Goal: Information Seeking & Learning: Learn about a topic

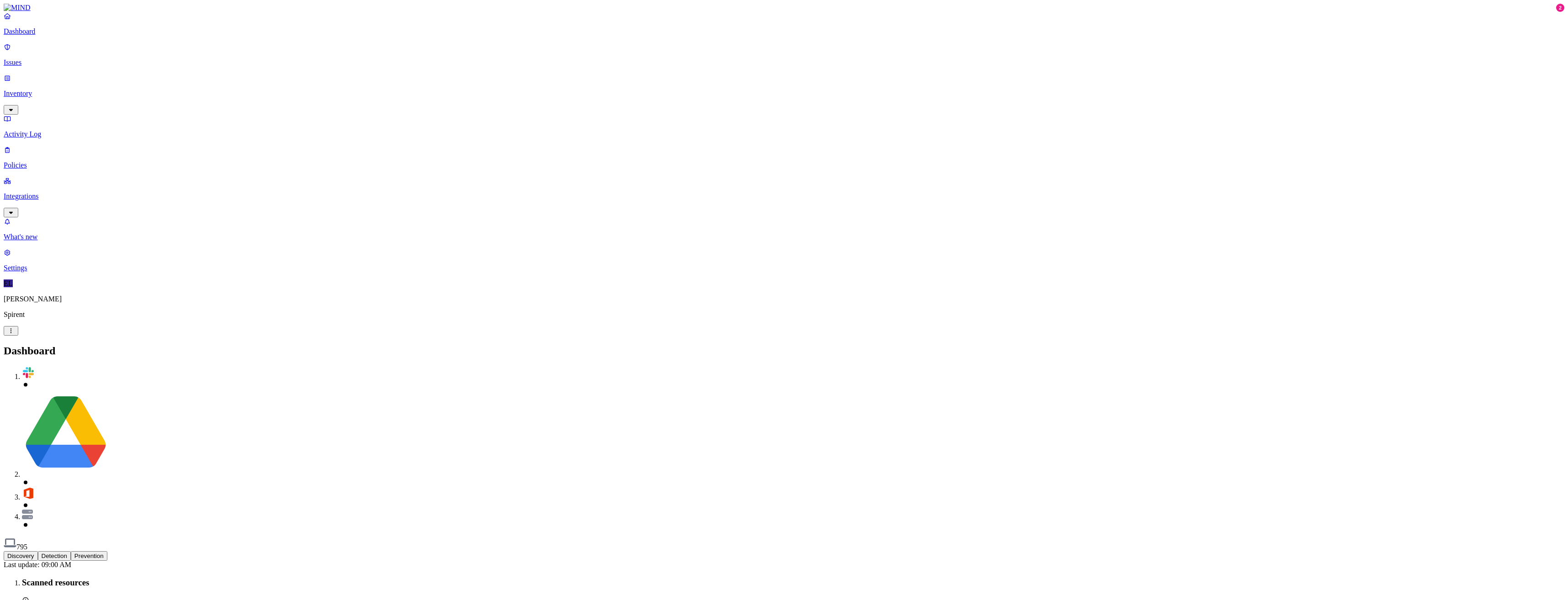
click at [70, 58] on p "Issues" at bounding box center [783, 62] width 1561 height 8
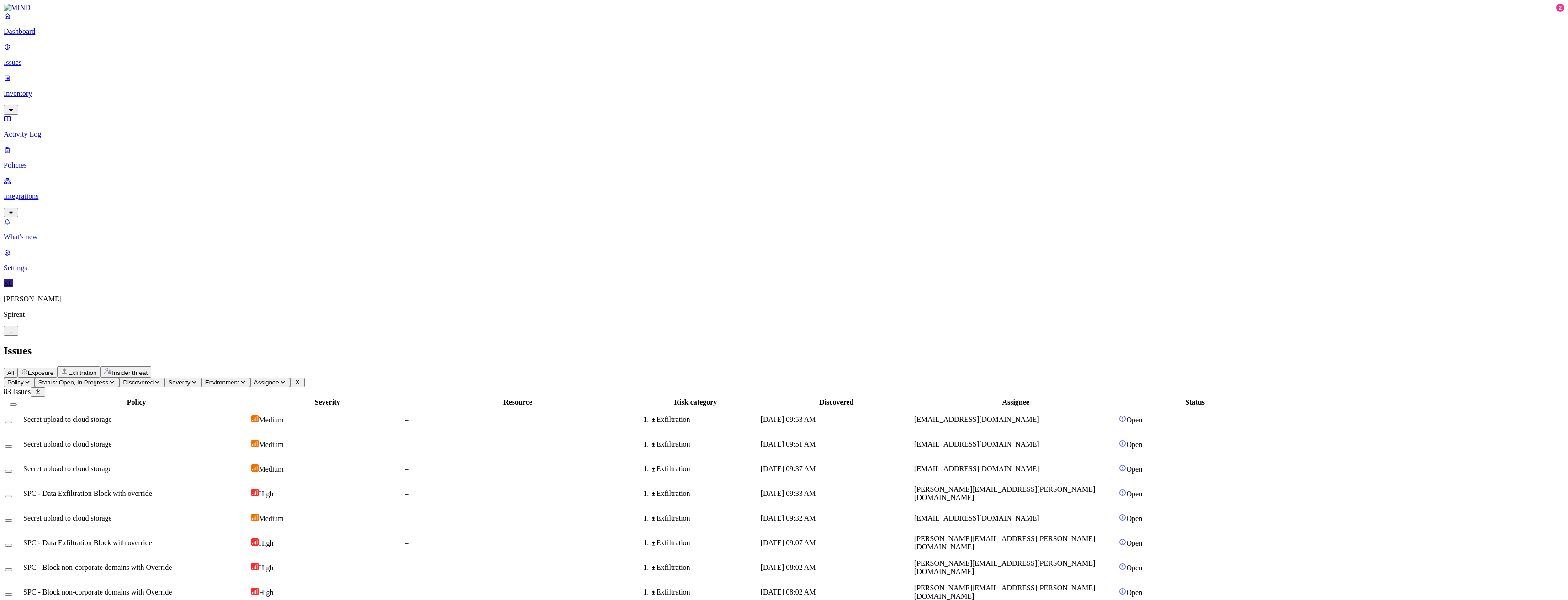
click at [43, 241] on link "What's new" at bounding box center [783, 229] width 1561 height 24
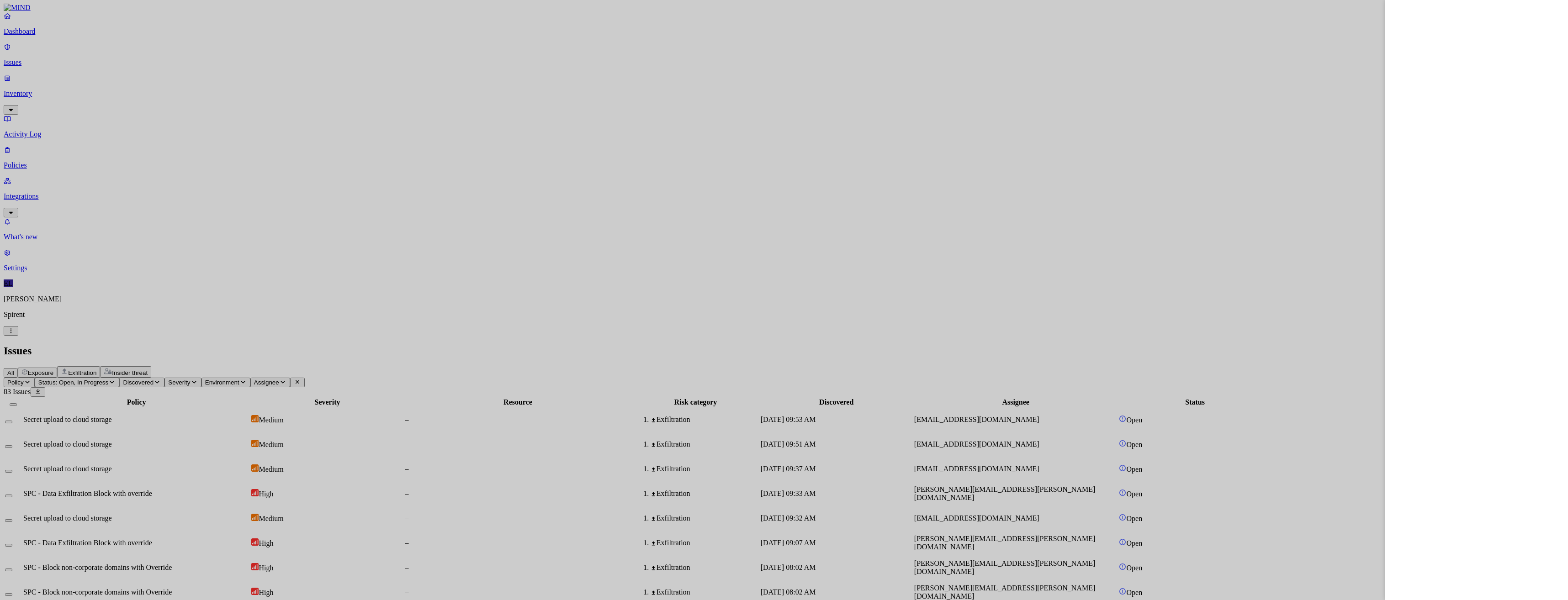
click at [55, 584] on div at bounding box center [784, 300] width 1568 height 600
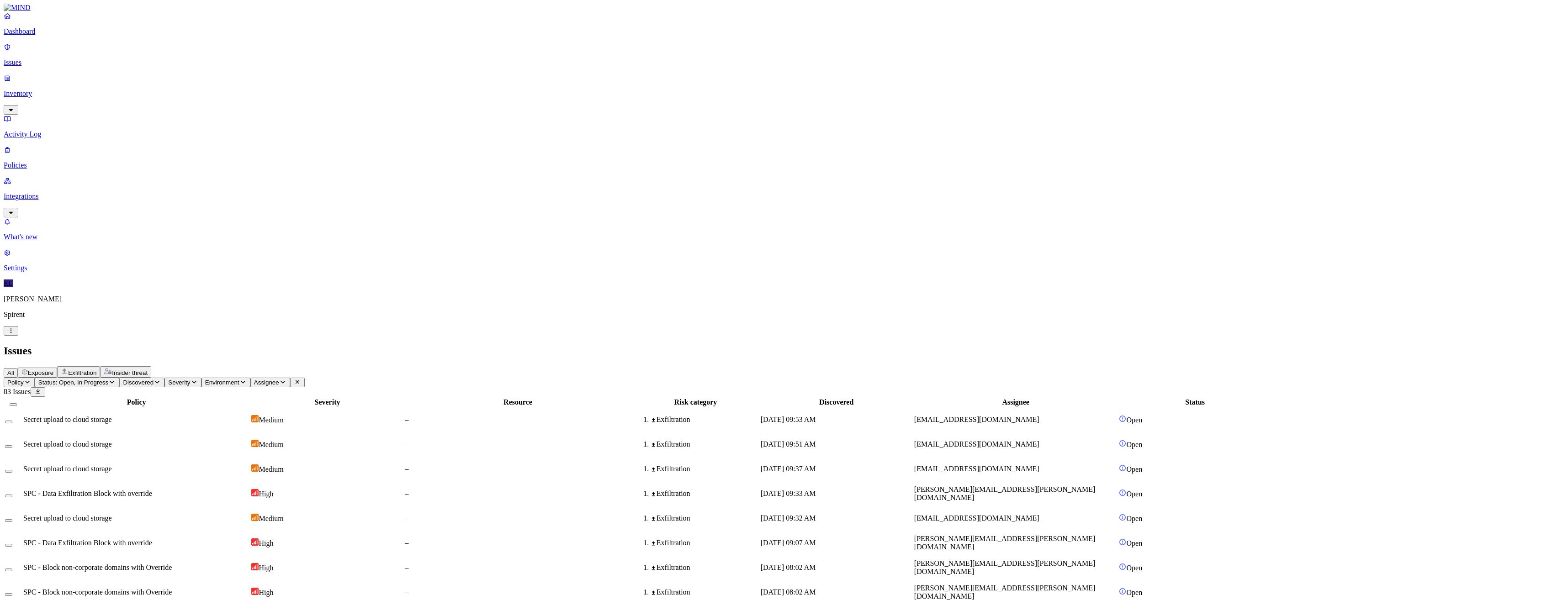
click at [55, 304] on p "[PERSON_NAME]" at bounding box center [783, 300] width 1561 height 8
click at [85, 587] on html "Dashboard Issues Inventory Activity Log Policies Integrations What's new 2 Sett…" at bounding box center [784, 592] width 1568 height 1184
click at [98, 552] on span "Change theme" at bounding box center [77, 547] width 42 height 7
click at [151, 559] on div "Dark" at bounding box center [137, 555] width 29 height 8
click at [34, 241] on p "What's new" at bounding box center [783, 237] width 1561 height 8
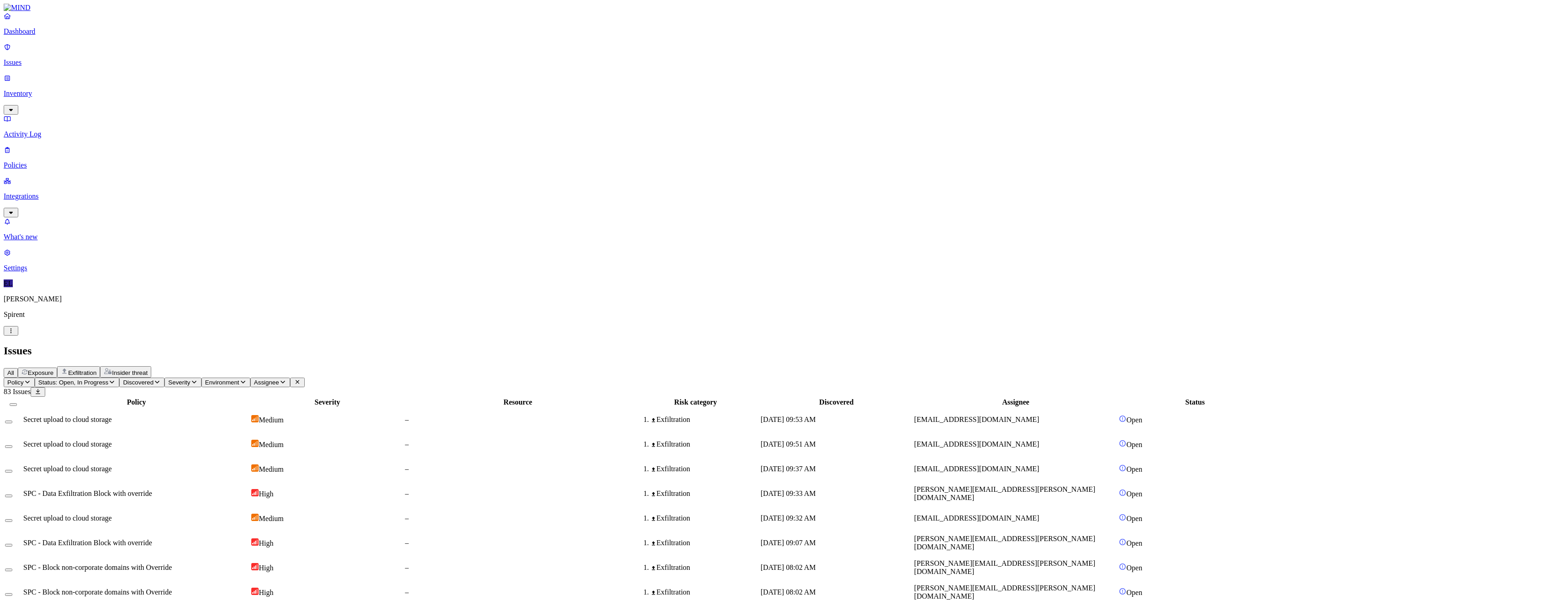
click at [40, 130] on p "Activity Log" at bounding box center [783, 134] width 1561 height 8
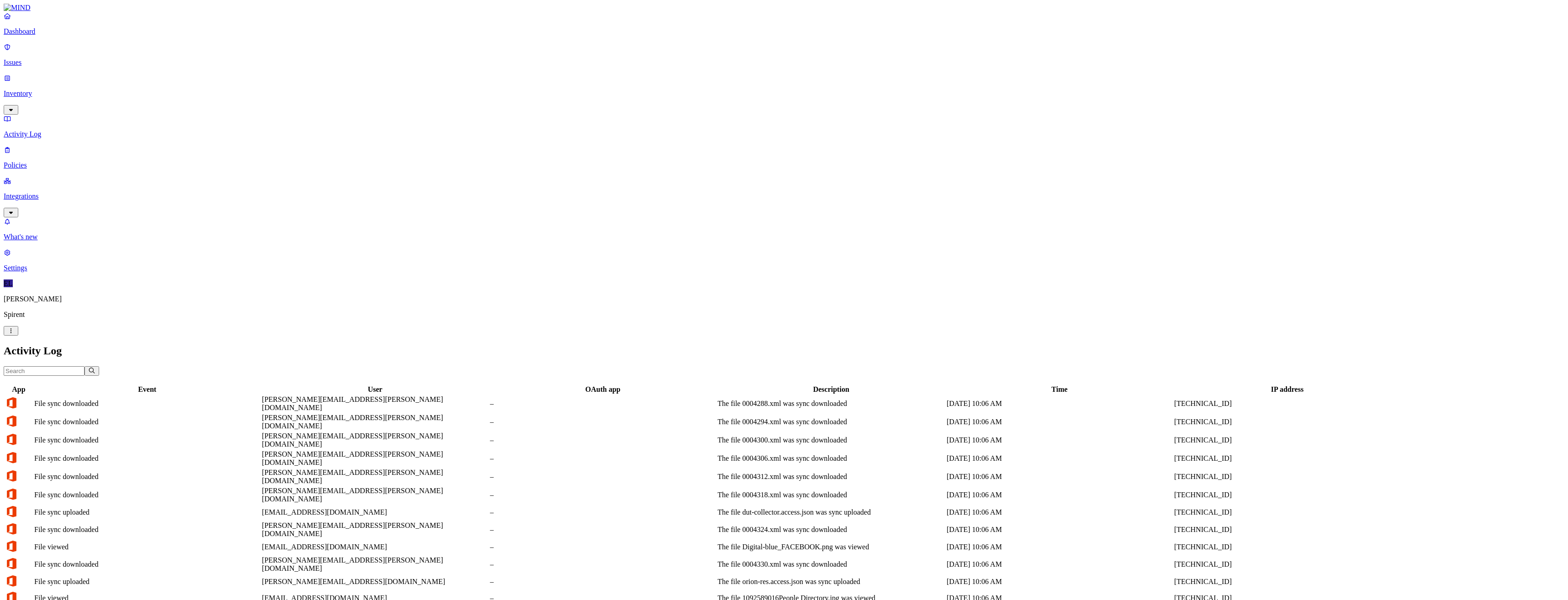
click at [26, 58] on p "Issues" at bounding box center [783, 62] width 1561 height 8
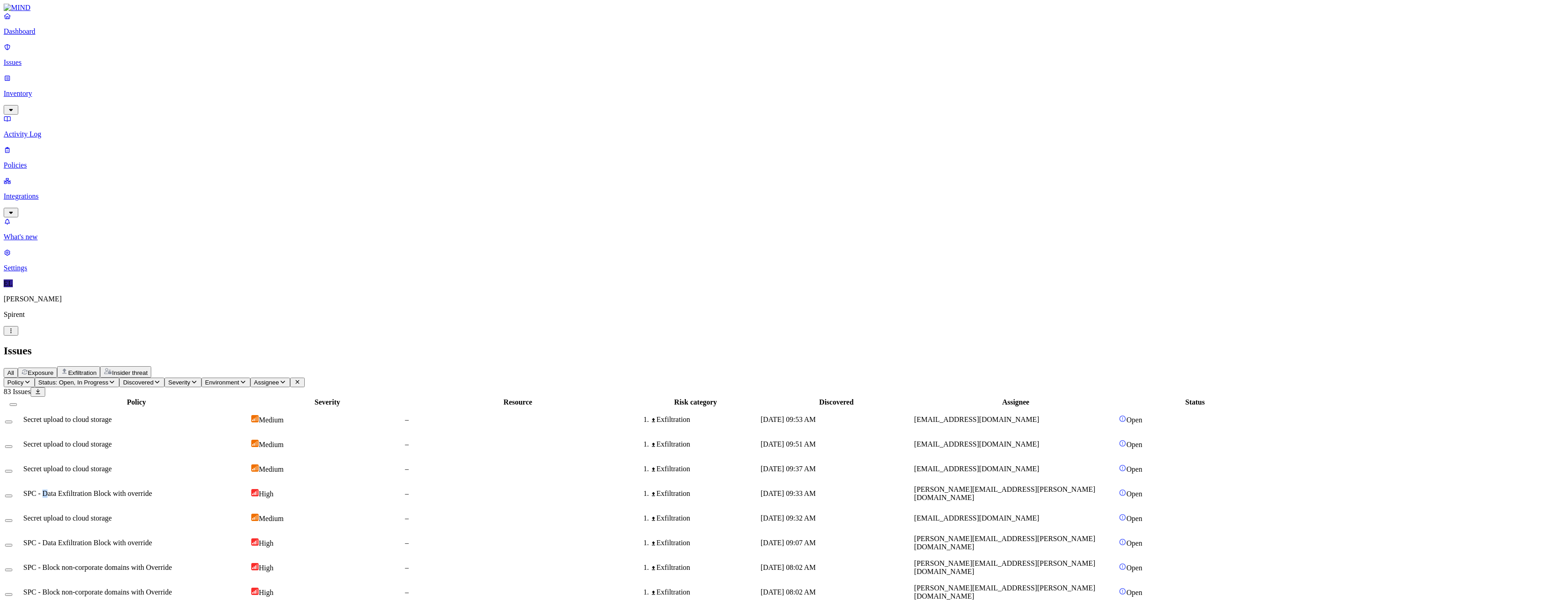
click at [152, 489] on span "SPC - Data Exfiltration Block with override" at bounding box center [87, 493] width 128 height 7
click at [912, 531] on td "[DATE] 09:07 AM" at bounding box center [836, 543] width 152 height 24
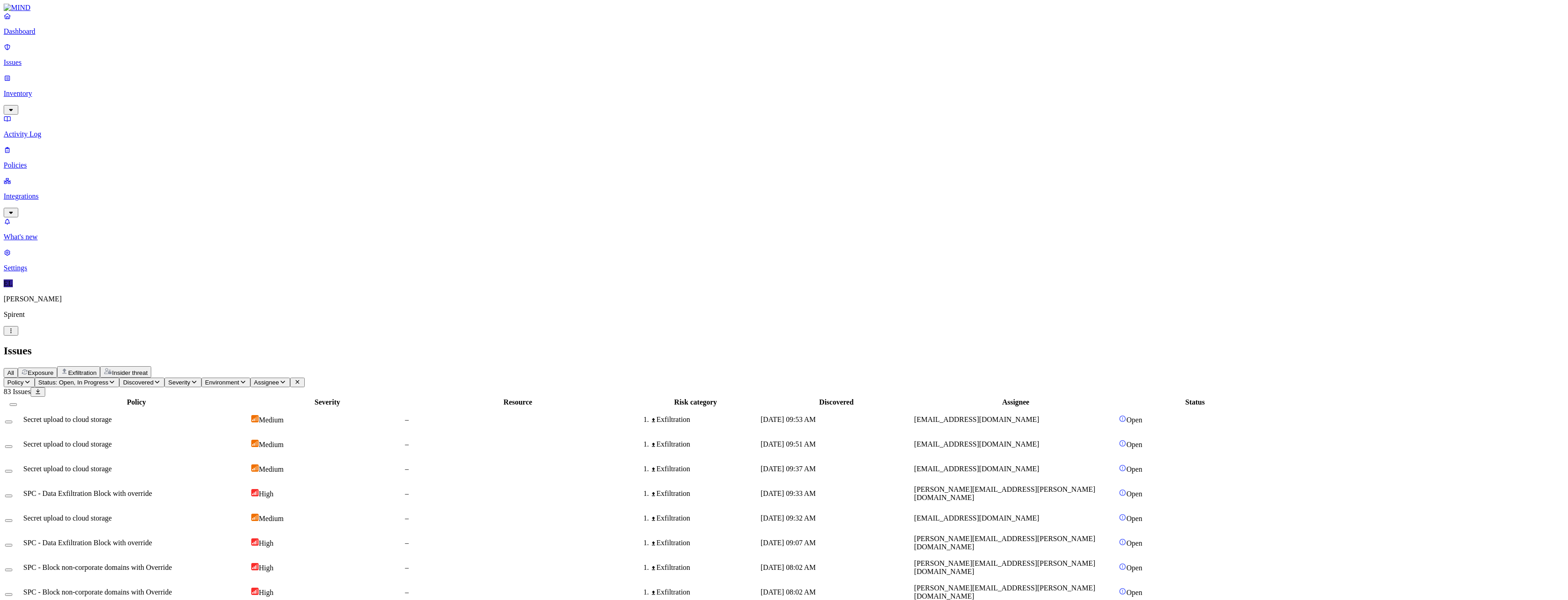
scroll to position [61, 0]
